Goal: Information Seeking & Learning: Learn about a topic

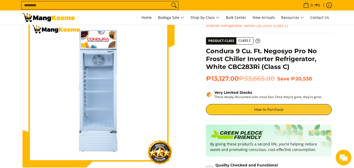
scroll to position [18, 0]
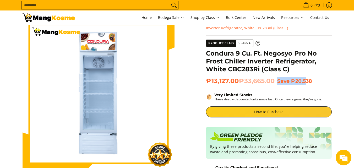
drag, startPoint x: 278, startPoint y: 79, endPoint x: 313, endPoint y: 83, distance: 34.8
click at [309, 83] on h2 "₱13,127.00 ₱33,665.00 Save ₱20,538" at bounding box center [269, 81] width 126 height 8
click at [312, 83] on span "₱20,538" at bounding box center [301, 81] width 21 height 6
click at [316, 83] on h2 "₱13,127.00 ₱33,665.00 Save ₱20,538" at bounding box center [269, 81] width 126 height 8
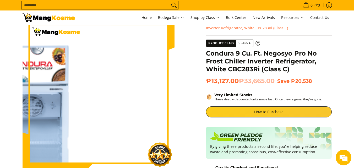
click at [132, 56] on img at bounding box center [99, 94] width 152 height 152
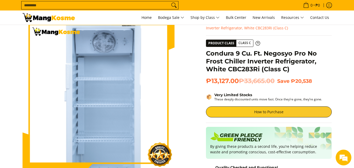
drag, startPoint x: 96, startPoint y: 88, endPoint x: 100, endPoint y: 83, distance: 6.4
click at [97, 88] on img at bounding box center [99, 94] width 152 height 152
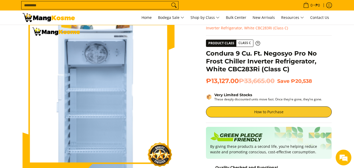
click at [113, 81] on img at bounding box center [99, 94] width 152 height 152
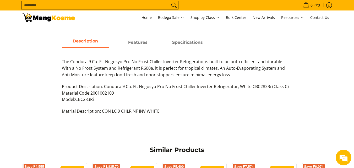
scroll to position [258, 0]
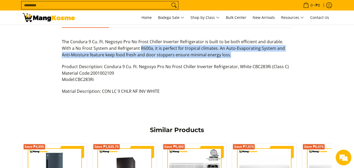
drag, startPoint x: 134, startPoint y: 47, endPoint x: 259, endPoint y: 71, distance: 127.3
click at [234, 64] on div "The Condura 9 Cu. Ft. Negosyo Pro No Frost Chiller Inverter Refrigerator is bui…" at bounding box center [177, 69] width 231 height 61
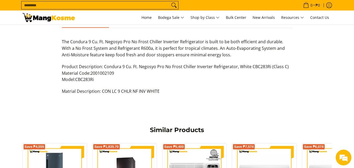
click at [259, 71] on p "Product Description: Condura 9 Cu. Ft. Negosyo Pro No Frost Chiller Inverter Re…" at bounding box center [177, 75] width 231 height 25
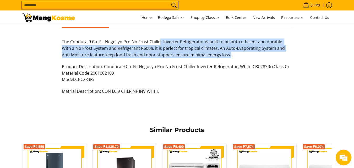
drag, startPoint x: 203, startPoint y: 49, endPoint x: 151, endPoint y: 41, distance: 53.3
click at [159, 40] on p "The Condura 9 Cu. Ft. Negosyo Pro No Frost Chiller Inverter Refrigerator is bui…" at bounding box center [177, 51] width 231 height 25
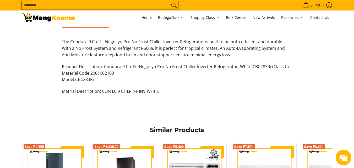
drag, startPoint x: 141, startPoint y: 45, endPoint x: 146, endPoint y: 46, distance: 5.0
click at [141, 45] on p "The Condura 9 Cu. Ft. Negosyo Pro No Frost Chiller Inverter Refrigerator is bui…" at bounding box center [177, 51] width 231 height 25
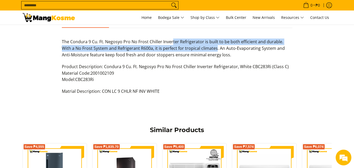
drag, startPoint x: 188, startPoint y: 44, endPoint x: 225, endPoint y: 50, distance: 37.6
click at [209, 47] on p "The Condura 9 Cu. Ft. Negosyo Pro No Frost Chiller Inverter Refrigerator is bui…" at bounding box center [177, 51] width 231 height 25
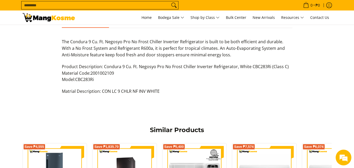
click at [226, 50] on p "The Condura 9 Cu. Ft. Negosyo Pro No Frost Chiller Inverter Refrigerator is bui…" at bounding box center [177, 51] width 231 height 25
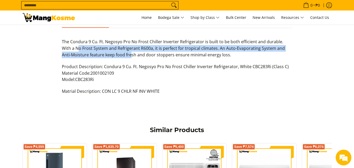
drag, startPoint x: 68, startPoint y: 49, endPoint x: 130, endPoint y: 56, distance: 62.4
click at [122, 55] on p "The Condura 9 Cu. Ft. Negosyo Pro No Frost Chiller Inverter Refrigerator is bui…" at bounding box center [177, 51] width 231 height 25
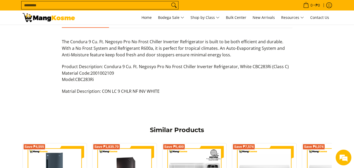
click at [149, 62] on p "The Condura 9 Cu. Ft. Negosyo Pro No Frost Chiller Inverter Refrigerator is bui…" at bounding box center [177, 51] width 231 height 25
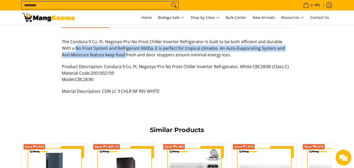
drag, startPoint x: 66, startPoint y: 51, endPoint x: 156, endPoint y: 57, distance: 90.2
click at [126, 54] on p "The Condura 9 Cu. Ft. Negosyo Pro No Frost Chiller Inverter Refrigerator is bui…" at bounding box center [177, 51] width 231 height 25
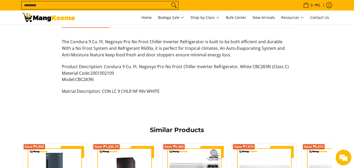
click at [156, 57] on p "The Condura 9 Cu. Ft. Negosyo Pro No Frost Chiller Inverter Refrigerator is bui…" at bounding box center [177, 51] width 231 height 25
drag, startPoint x: 129, startPoint y: 68, endPoint x: 185, endPoint y: 70, distance: 56.5
click at [163, 68] on p "Product Description: Condura 9 Cu. Ft. Negosyo Pro No Frost Chiller Inverter Re…" at bounding box center [177, 75] width 231 height 25
click at [197, 72] on p "Product Description: Condura 9 Cu. Ft. Negosyo Pro No Frost Chiller Inverter Re…" at bounding box center [177, 75] width 231 height 25
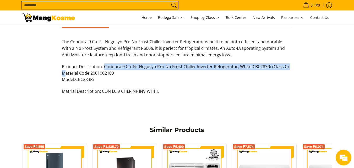
drag, startPoint x: 66, startPoint y: 72, endPoint x: 105, endPoint y: 69, distance: 39.7
click at [105, 69] on p "Product Description: Condura 9 Cu. Ft. Negosyo Pro No Frost Chiller Inverter Re…" at bounding box center [177, 75] width 231 height 25
click at [119, 69] on p "Product Description: Condura 9 Cu. Ft. Negosyo Pro No Frost Chiller Inverter Re…" at bounding box center [177, 75] width 231 height 25
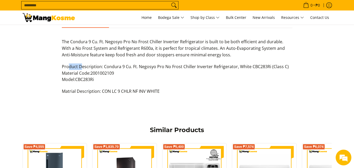
drag, startPoint x: 70, startPoint y: 65, endPoint x: 86, endPoint y: 71, distance: 17.4
click at [81, 70] on p "Product Description: Condura 9 Cu. Ft. Negosyo Pro No Frost Chiller Inverter Re…" at bounding box center [177, 75] width 231 height 25
click at [103, 75] on span "2001002109" at bounding box center [103, 73] width 24 height 6
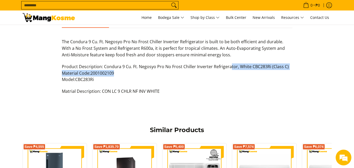
drag, startPoint x: 244, startPoint y: 70, endPoint x: 253, endPoint y: 71, distance: 9.1
click at [253, 71] on p "Product Description: Condura 9 Cu. Ft. Negosyo Pro No Frost Chiller Inverter Re…" at bounding box center [177, 75] width 231 height 25
click at [82, 76] on p "Product Description: Condura 9 Cu. Ft. Negosyo Pro No Frost Chiller Inverter Re…" at bounding box center [177, 75] width 231 height 25
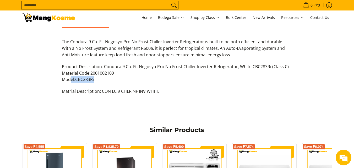
drag, startPoint x: 71, startPoint y: 79, endPoint x: 108, endPoint y: 83, distance: 37.0
click at [107, 83] on p "Product Description: Condura 9 Cu. Ft. Negosyo Pro No Frost Chiller Inverter Re…" at bounding box center [177, 75] width 231 height 25
click at [130, 88] on p "Product Description: Condura 9 Cu. Ft. Negosyo Pro No Frost Chiller Inverter Re…" at bounding box center [177, 75] width 231 height 25
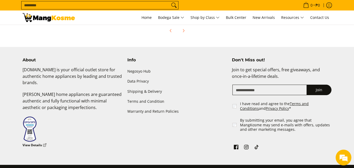
scroll to position [492, 0]
